Goal: Task Accomplishment & Management: Complete application form

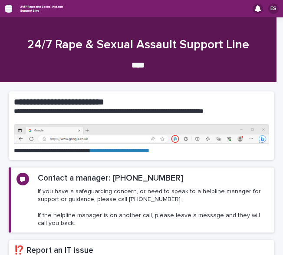
click at [9, 5] on icon "button" at bounding box center [8, 9] width 7 height 8
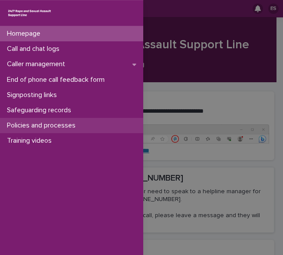
click at [51, 120] on div "Policies and processes" at bounding box center [71, 125] width 143 height 15
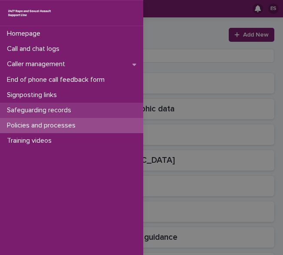
click at [67, 105] on div "Safeguarding records" at bounding box center [71, 110] width 143 height 15
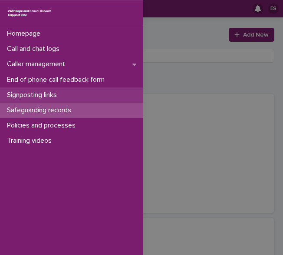
click at [58, 95] on p "Signposting links" at bounding box center [33, 95] width 60 height 8
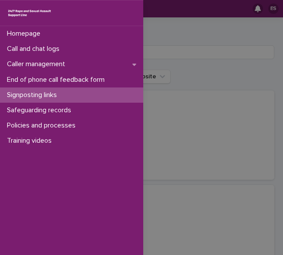
click at [180, 70] on div "Homepage Call and chat logs Caller management End of phone call feedback form S…" at bounding box center [141, 127] width 283 height 255
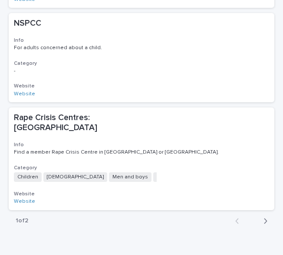
scroll to position [916, 0]
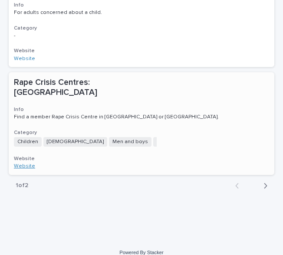
click at [28, 163] on link "Website" at bounding box center [24, 165] width 21 height 5
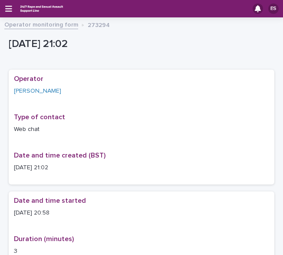
click at [12, 6] on div "ES" at bounding box center [141, 8] width 283 height 17
click at [10, 7] on icon "button" at bounding box center [8, 9] width 7 height 8
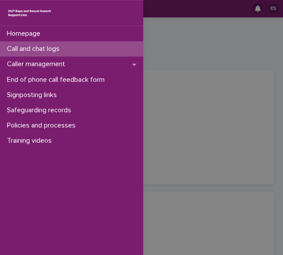
click at [35, 45] on p "Call and chat logs" at bounding box center [34, 49] width 63 height 8
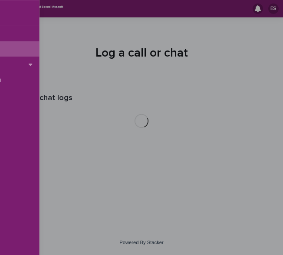
click at [156, 55] on div "Homepage Call and chat logs Caller management End of phone call feedback form S…" at bounding box center [141, 127] width 283 height 255
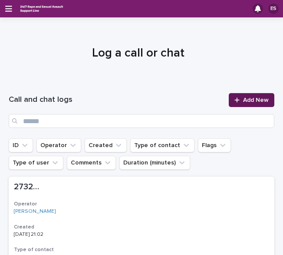
click at [235, 102] on icon at bounding box center [237, 100] width 5 height 6
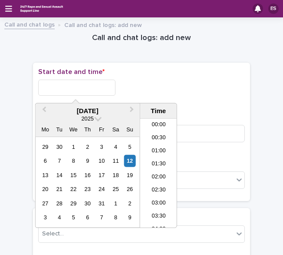
click at [58, 86] on input "text" at bounding box center [76, 87] width 77 height 16
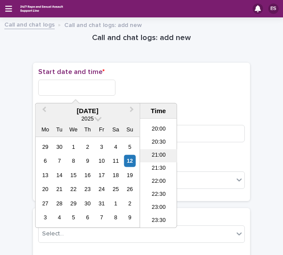
click at [155, 150] on li "21:00" at bounding box center [158, 155] width 37 height 13
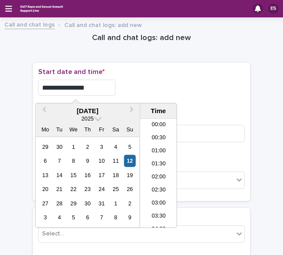
click at [93, 84] on input "**********" at bounding box center [76, 87] width 77 height 16
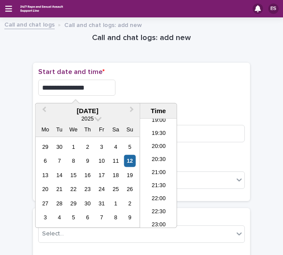
type input "**********"
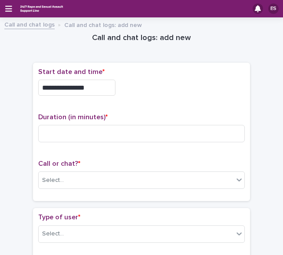
click at [156, 72] on p "Start date and time *" at bounding box center [141, 72] width 207 height 8
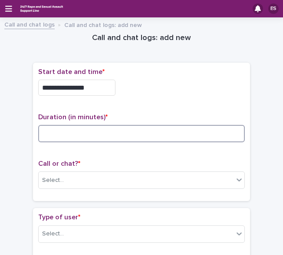
click at [50, 131] on input at bounding box center [141, 133] width 207 height 17
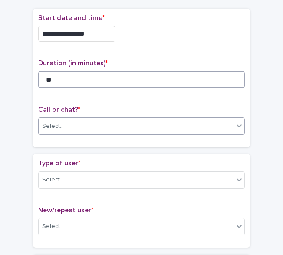
type input "**"
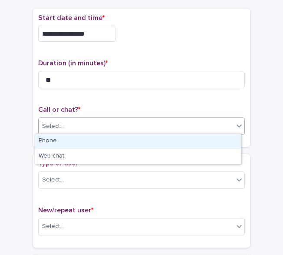
click at [56, 124] on div "Select..." at bounding box center [53, 126] width 22 height 9
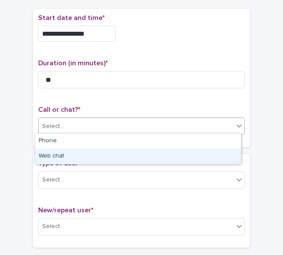
click at [63, 157] on div "Web chat" at bounding box center [138, 156] width 206 height 15
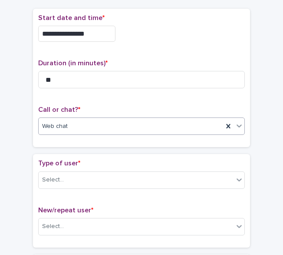
scroll to position [91, 0]
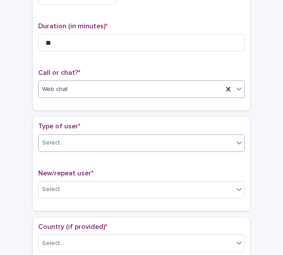
click at [63, 143] on div "Select..." at bounding box center [136, 143] width 195 height 14
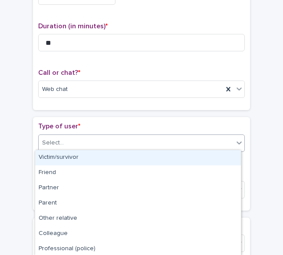
click at [70, 150] on div "Victim/survivor" at bounding box center [138, 157] width 206 height 15
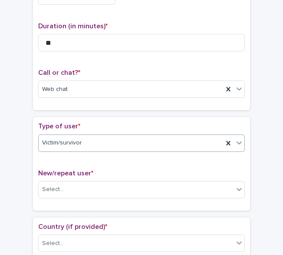
scroll to position [120, 0]
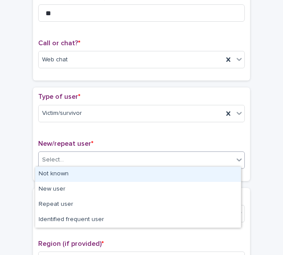
click at [62, 152] on div "Select..." at bounding box center [136, 159] width 195 height 14
click at [71, 175] on div "Not known" at bounding box center [138, 173] width 206 height 15
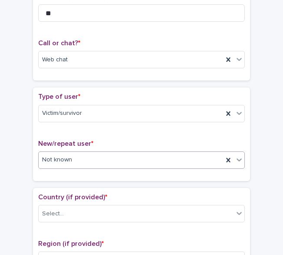
scroll to position [172, 0]
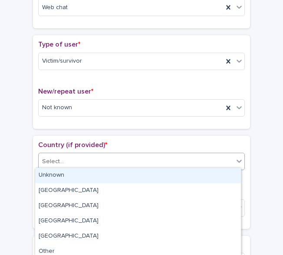
click at [64, 158] on div "Select..." at bounding box center [136, 161] width 195 height 14
click at [74, 175] on div "Unknown" at bounding box center [138, 175] width 206 height 15
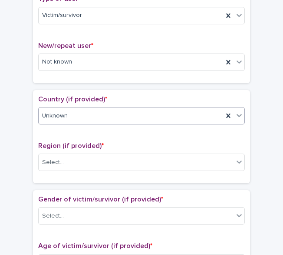
scroll to position [219, 0]
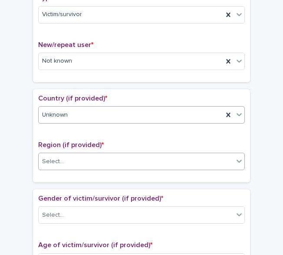
click at [63, 159] on div "Select..." at bounding box center [136, 161] width 195 height 14
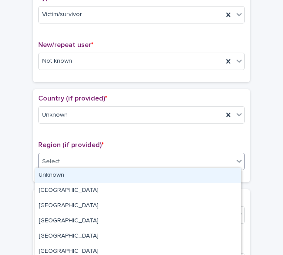
click at [72, 178] on div "Unknown" at bounding box center [138, 175] width 206 height 15
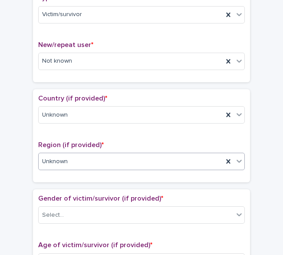
scroll to position [273, 0]
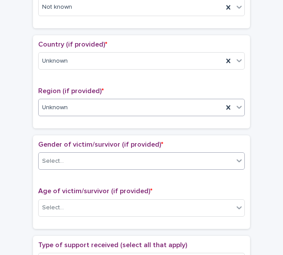
click at [64, 159] on div "Select..." at bounding box center [136, 161] width 195 height 14
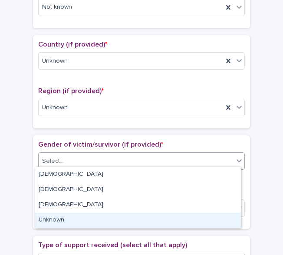
click at [57, 215] on div "Unknown" at bounding box center [138, 219] width 206 height 15
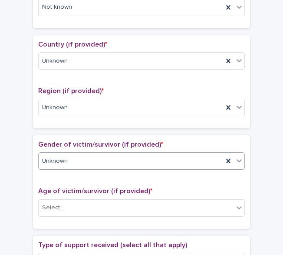
scroll to position [331, 0]
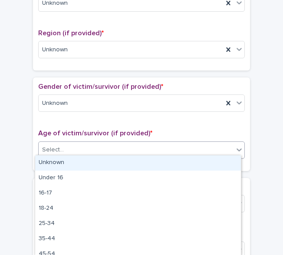
click at [43, 151] on div "Select..." at bounding box center [136, 149] width 195 height 14
click at [63, 165] on div "Unknown" at bounding box center [138, 162] width 206 height 15
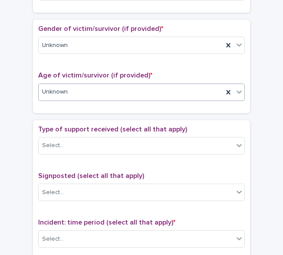
scroll to position [389, 0]
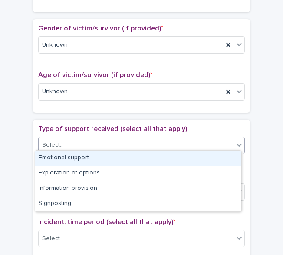
click at [59, 145] on div "Select..." at bounding box center [53, 144] width 22 height 9
click at [73, 155] on div "Emotional support" at bounding box center [138, 157] width 206 height 15
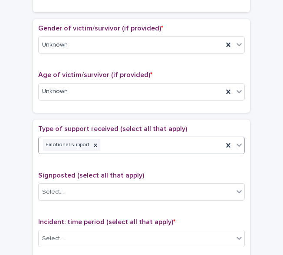
click at [141, 137] on div "Emotional support" at bounding box center [131, 144] width 185 height 15
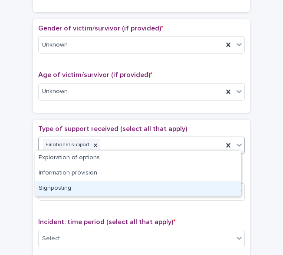
click at [57, 183] on div "Signposting" at bounding box center [138, 188] width 206 height 15
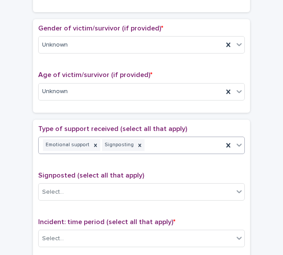
scroll to position [476, 0]
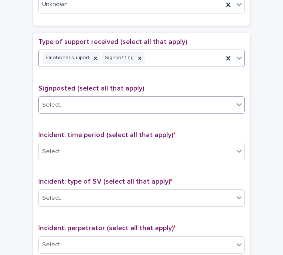
click at [54, 100] on div "Select..." at bounding box center [53, 104] width 22 height 9
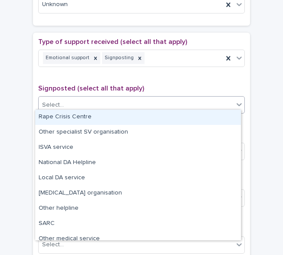
click at [73, 114] on div "Rape Crisis Centre" at bounding box center [138, 116] width 206 height 15
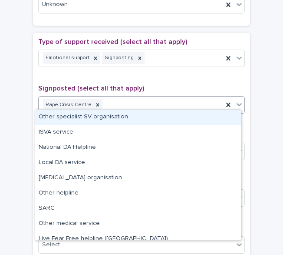
click at [137, 102] on div "Rape Crisis Centre" at bounding box center [131, 104] width 185 height 15
click at [77, 123] on div "Other specialist SV organisation" at bounding box center [138, 116] width 206 height 15
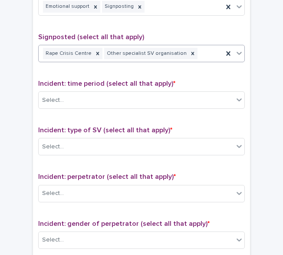
scroll to position [530, 0]
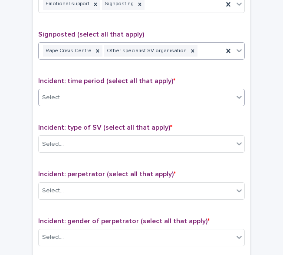
click at [62, 96] on div "Select..." at bounding box center [136, 97] width 195 height 14
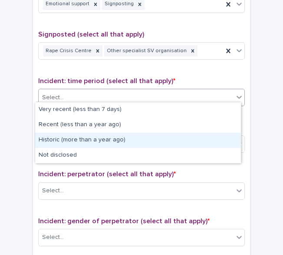
click at [67, 135] on div "Historic (more than a year ago)" at bounding box center [138, 139] width 206 height 15
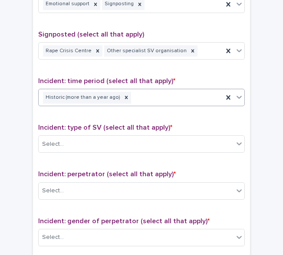
scroll to position [591, 0]
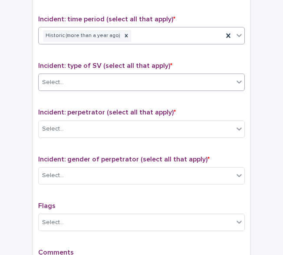
click at [49, 81] on div "Select..." at bounding box center [53, 82] width 22 height 9
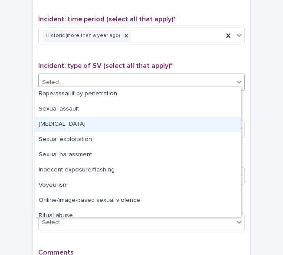
click at [81, 130] on div "[MEDICAL_DATA]" at bounding box center [138, 124] width 206 height 15
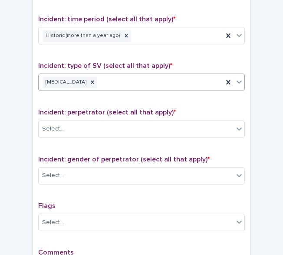
scroll to position [641, 0]
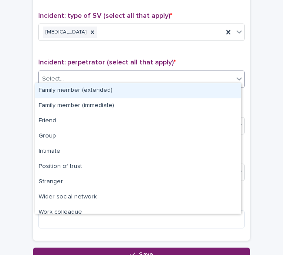
click at [58, 72] on div "Select..." at bounding box center [136, 79] width 195 height 14
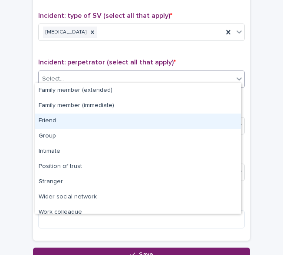
scroll to position [37, 0]
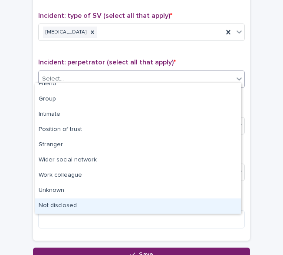
click at [59, 206] on div "Not disclosed" at bounding box center [138, 205] width 206 height 15
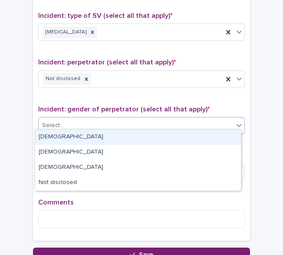
click at [58, 121] on div "Select..." at bounding box center [53, 125] width 22 height 9
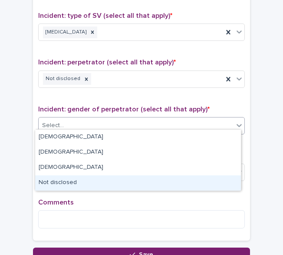
click at [59, 179] on div "Not disclosed" at bounding box center [138, 182] width 206 height 15
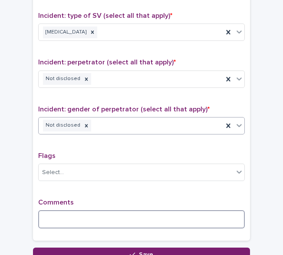
click at [63, 215] on textarea at bounding box center [141, 219] width 207 height 18
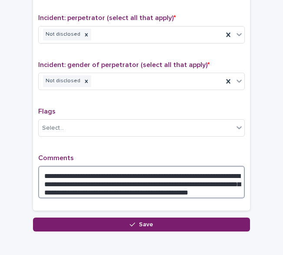
scroll to position [705, 0]
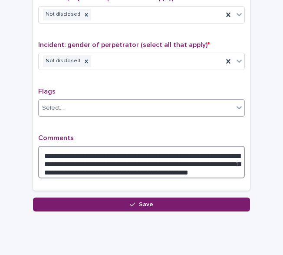
type textarea "**********"
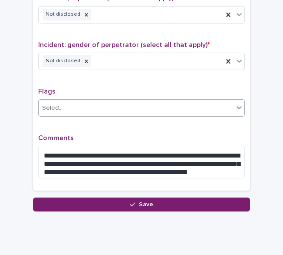
click at [90, 102] on div "Select..." at bounding box center [136, 108] width 195 height 14
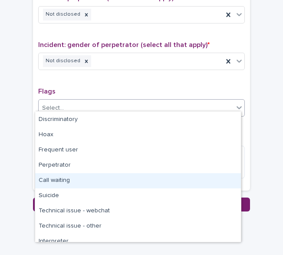
scroll to position [43, 0]
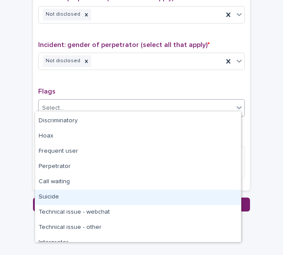
click at [61, 197] on div "Suicide" at bounding box center [138, 196] width 206 height 15
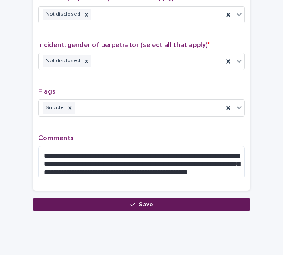
click at [65, 203] on button "Save" at bounding box center [141, 204] width 217 height 14
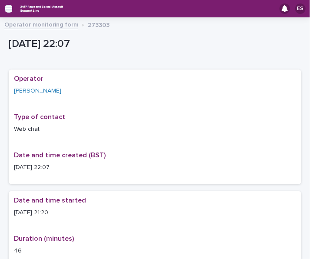
click at [10, 6] on icon "button" at bounding box center [8, 9] width 7 height 6
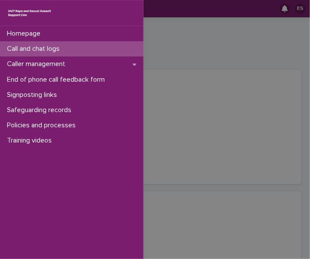
click at [33, 47] on p "Call and chat logs" at bounding box center [34, 49] width 63 height 8
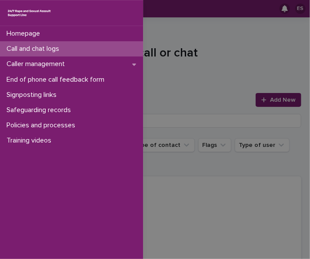
click at [197, 73] on div "Homepage Call and chat logs Caller management End of phone call feedback form S…" at bounding box center [155, 129] width 310 height 259
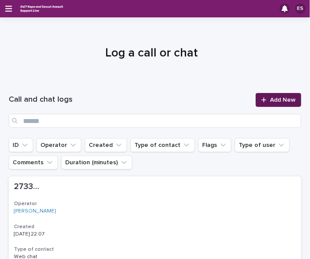
click at [261, 96] on link "Add New" at bounding box center [278, 100] width 46 height 14
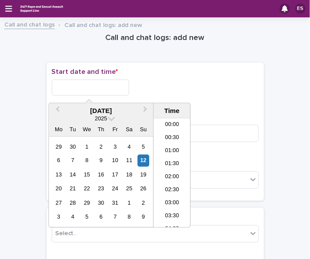
click at [90, 90] on input "text" at bounding box center [90, 87] width 77 height 16
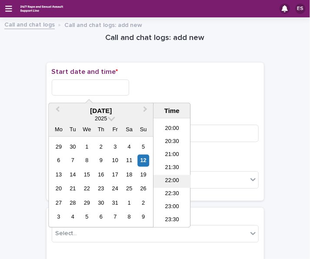
click at [167, 178] on li "22:00" at bounding box center [171, 181] width 37 height 13
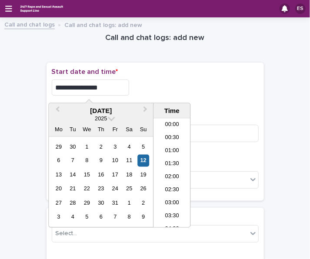
click at [104, 86] on input "**********" at bounding box center [90, 87] width 77 height 16
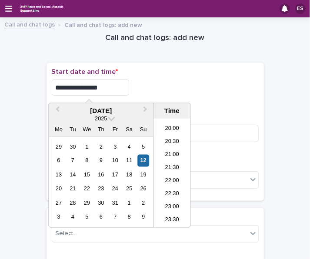
type input "**********"
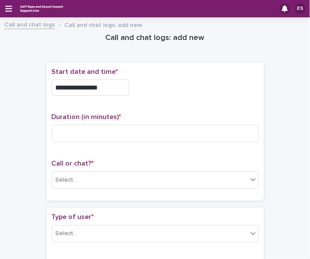
click at [176, 87] on div "**********" at bounding box center [155, 87] width 207 height 16
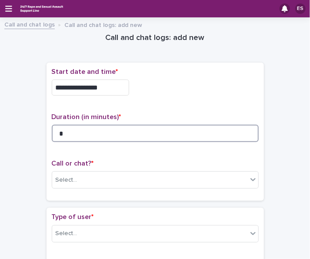
click at [90, 130] on input "*" at bounding box center [155, 133] width 207 height 17
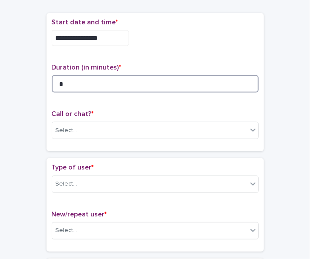
scroll to position [50, 0]
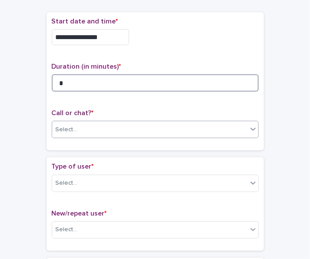
type input "*"
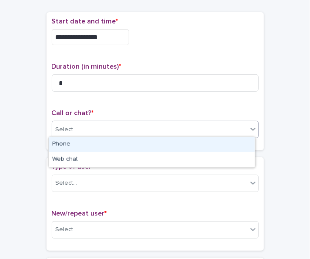
click at [87, 130] on div "Select..." at bounding box center [149, 129] width 195 height 14
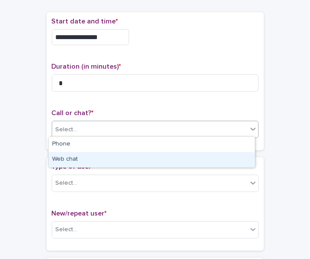
click at [70, 155] on div "Web chat" at bounding box center [152, 159] width 206 height 15
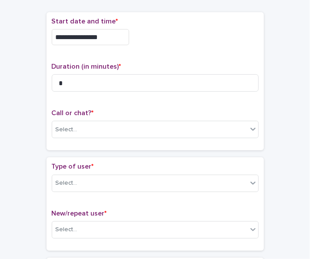
click at [70, 155] on div "**********" at bounding box center [154, 85] width 217 height 146
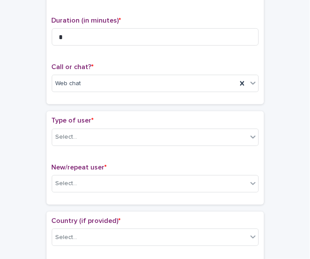
scroll to position [105, 0]
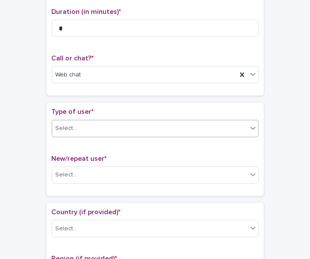
click at [68, 126] on div "Select..." at bounding box center [67, 128] width 22 height 9
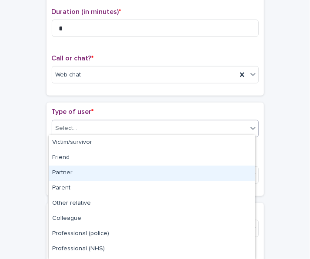
scroll to position [104, 0]
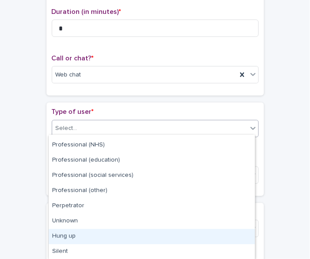
click at [66, 241] on div "Hung up" at bounding box center [152, 236] width 206 height 15
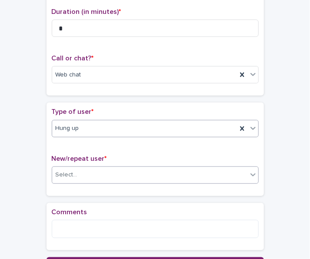
click at [78, 172] on input "text" at bounding box center [78, 174] width 1 height 8
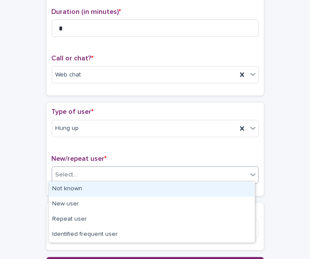
click at [82, 184] on div "Not known" at bounding box center [152, 189] width 206 height 15
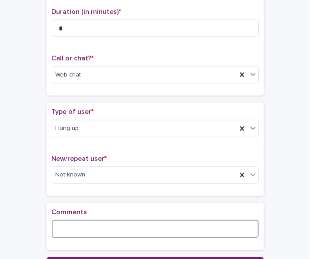
click at [72, 221] on textarea at bounding box center [155, 229] width 207 height 18
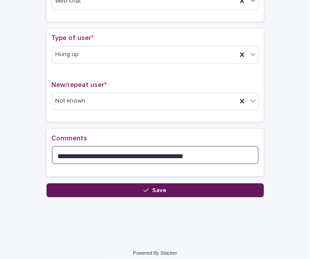
type textarea "**********"
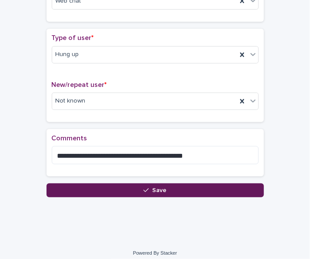
click at [86, 193] on button "Save" at bounding box center [154, 190] width 217 height 14
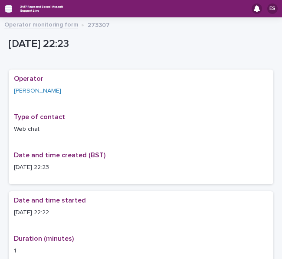
click at [11, 8] on icon "button" at bounding box center [8, 9] width 7 height 8
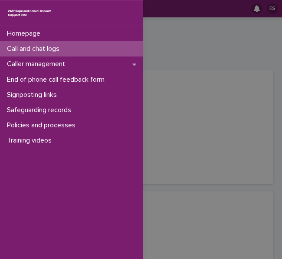
click at [27, 48] on p "Call and chat logs" at bounding box center [34, 49] width 63 height 8
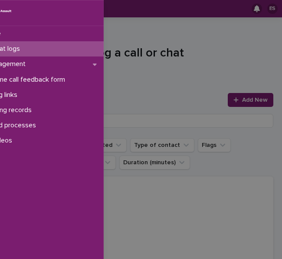
drag, startPoint x: 27, startPoint y: 48, endPoint x: 164, endPoint y: 48, distance: 136.8
click at [164, 48] on div "Homepage Call and chat logs Caller management End of phone call feedback form S…" at bounding box center [141, 129] width 282 height 259
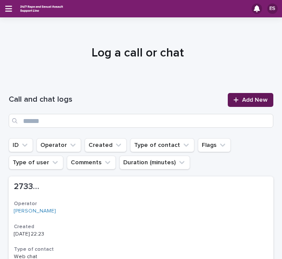
click at [245, 103] on link "Add New" at bounding box center [251, 100] width 46 height 14
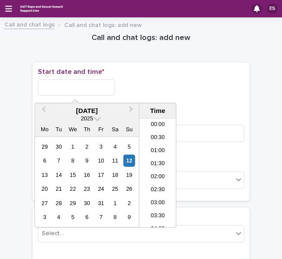
click at [102, 87] on input "text" at bounding box center [76, 87] width 77 height 16
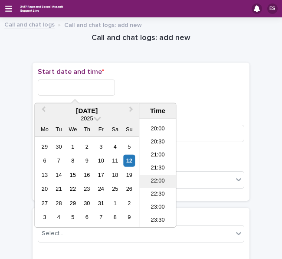
click at [156, 178] on li "22:00" at bounding box center [157, 181] width 37 height 13
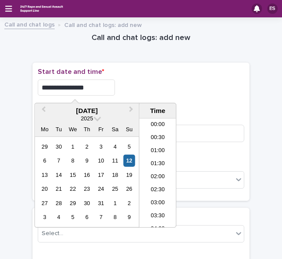
click at [97, 88] on input "**********" at bounding box center [76, 87] width 77 height 16
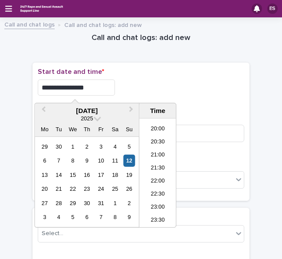
type input "**********"
click at [154, 83] on div "**********" at bounding box center [141, 87] width 207 height 16
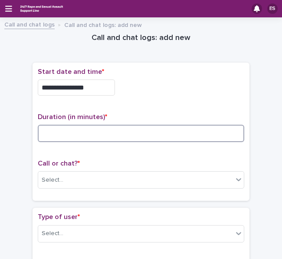
click at [59, 126] on input at bounding box center [141, 133] width 207 height 17
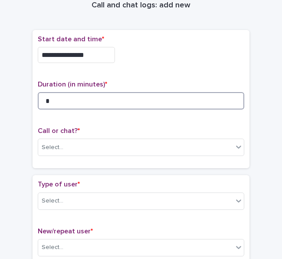
scroll to position [33, 0]
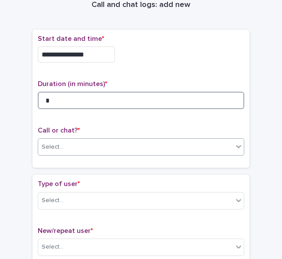
type input "*"
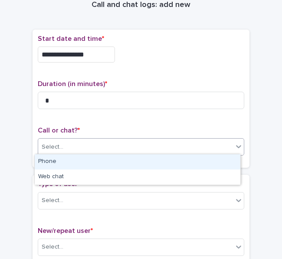
click at [52, 146] on div "Select..." at bounding box center [53, 146] width 22 height 9
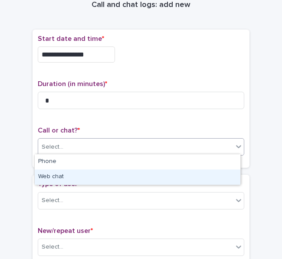
click at [52, 172] on div "Web chat" at bounding box center [138, 176] width 206 height 15
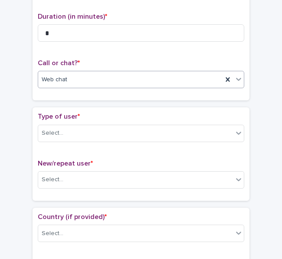
scroll to position [101, 0]
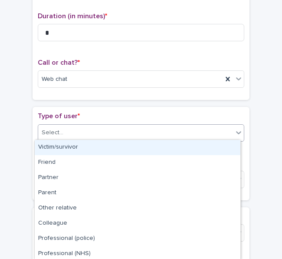
click at [56, 135] on div "Select..." at bounding box center [53, 132] width 22 height 9
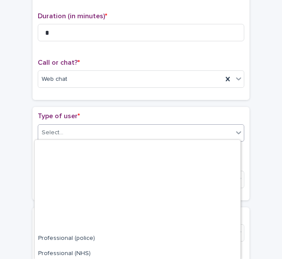
scroll to position [109, 0]
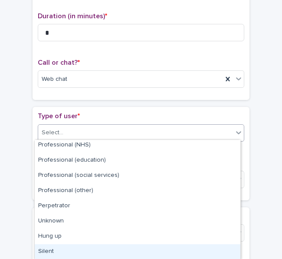
click at [50, 248] on div "Silent" at bounding box center [138, 251] width 206 height 15
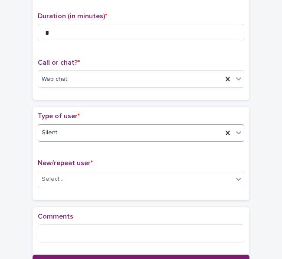
scroll to position [181, 0]
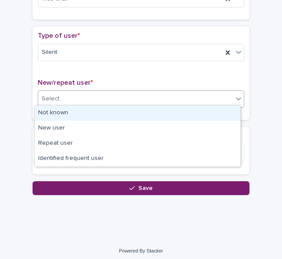
drag, startPoint x: 46, startPoint y: 92, endPoint x: 56, endPoint y: 111, distance: 21.4
click at [56, 111] on body "**********" at bounding box center [141, 129] width 282 height 259
click at [58, 113] on div "Not known" at bounding box center [138, 113] width 206 height 15
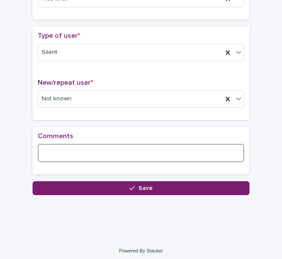
click at [62, 152] on textarea at bounding box center [141, 153] width 207 height 18
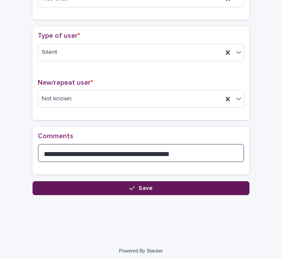
type textarea "**********"
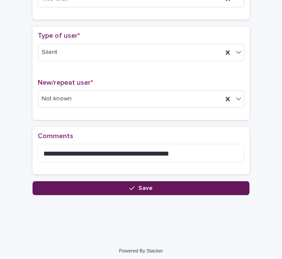
click at [51, 189] on button "Save" at bounding box center [141, 188] width 217 height 14
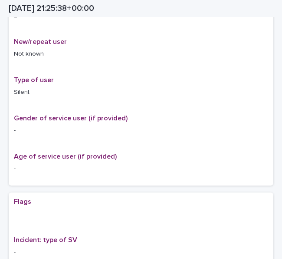
scroll to position [238, 0]
